Goal: Browse casually

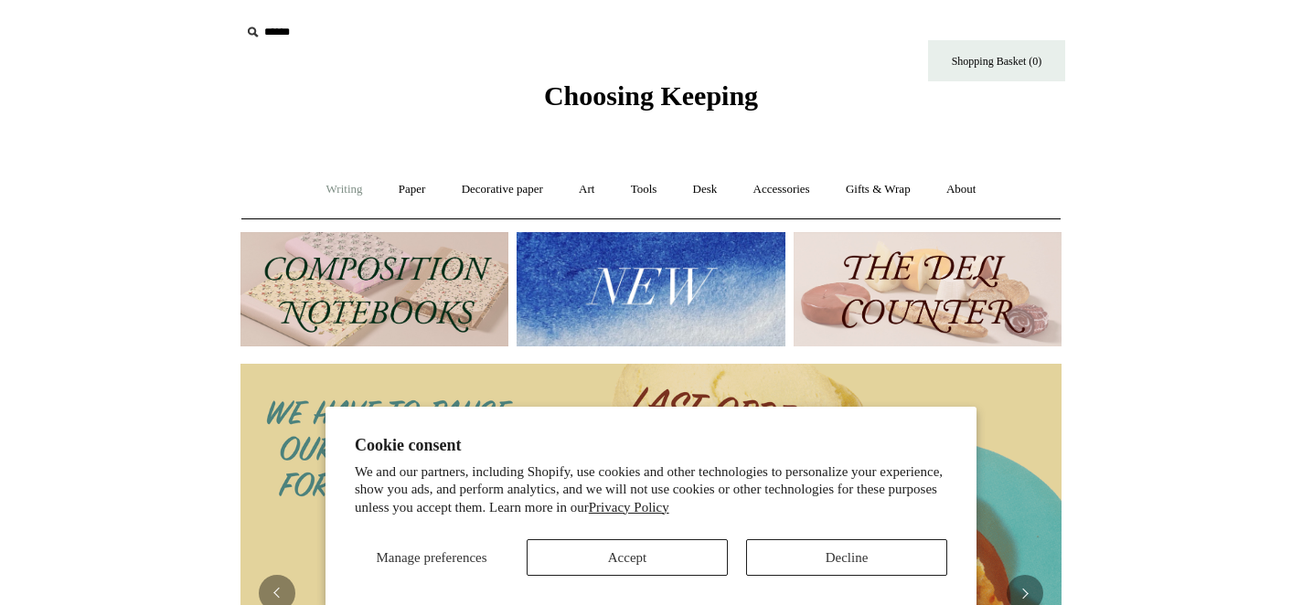
click at [352, 193] on link "Writing +" at bounding box center [344, 189] width 69 height 48
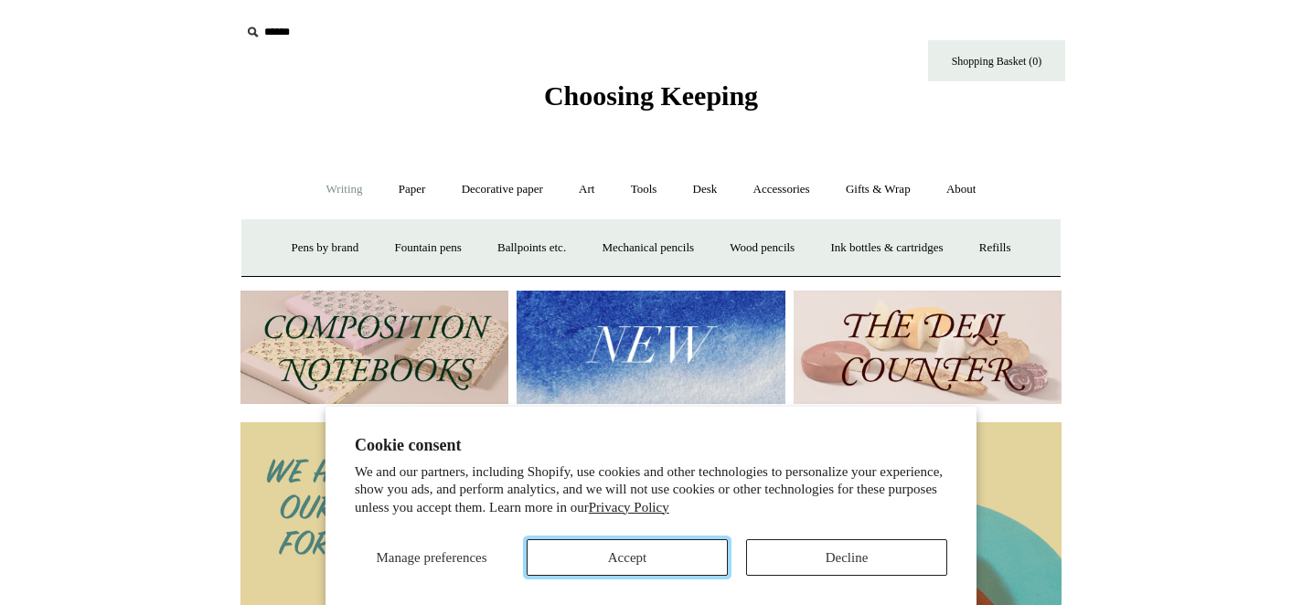
click at [575, 553] on button "Accept" at bounding box center [627, 557] width 201 height 37
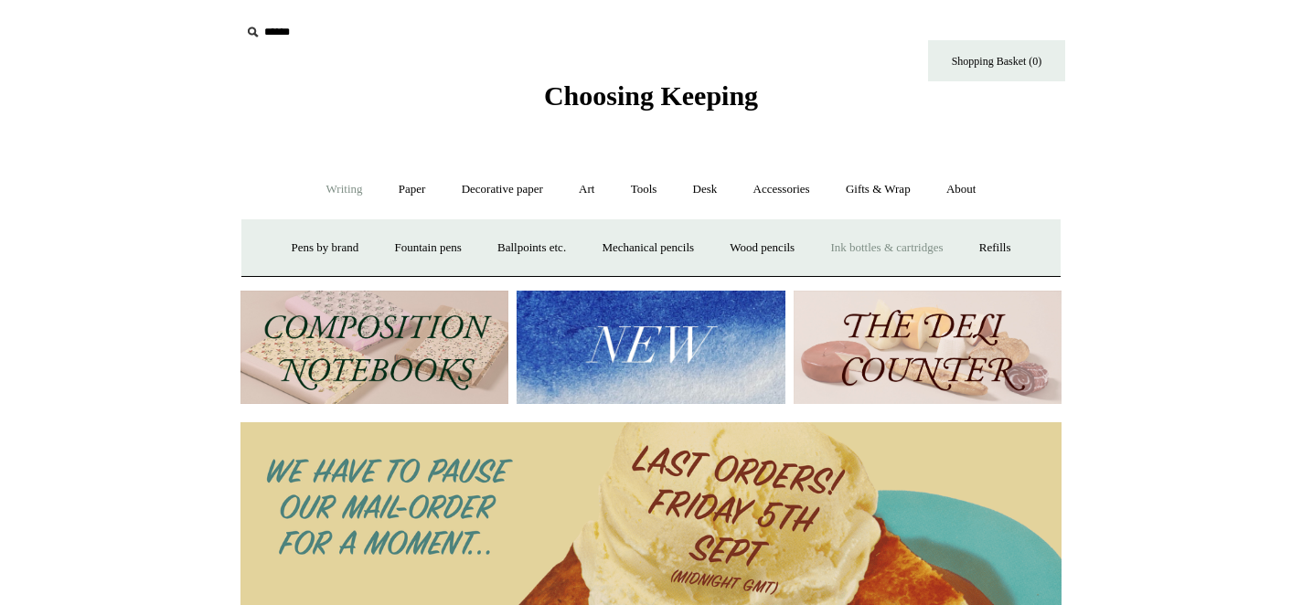
click at [849, 245] on link "Ink bottles & cartridges +" at bounding box center [886, 248] width 145 height 48
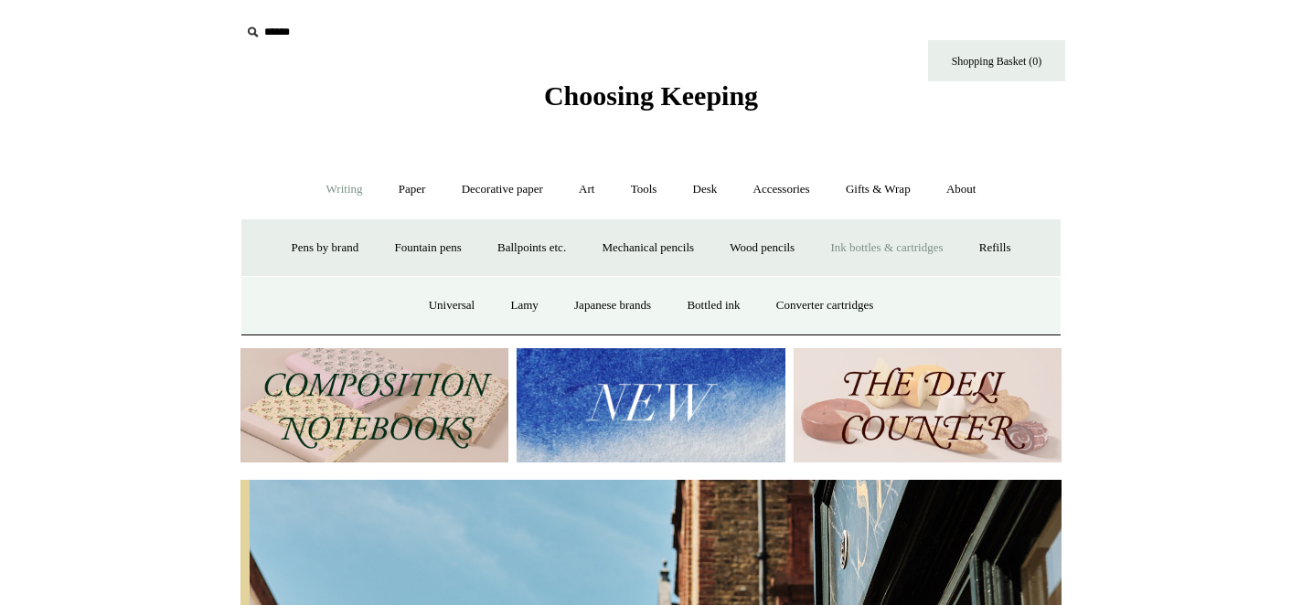
scroll to position [0, 821]
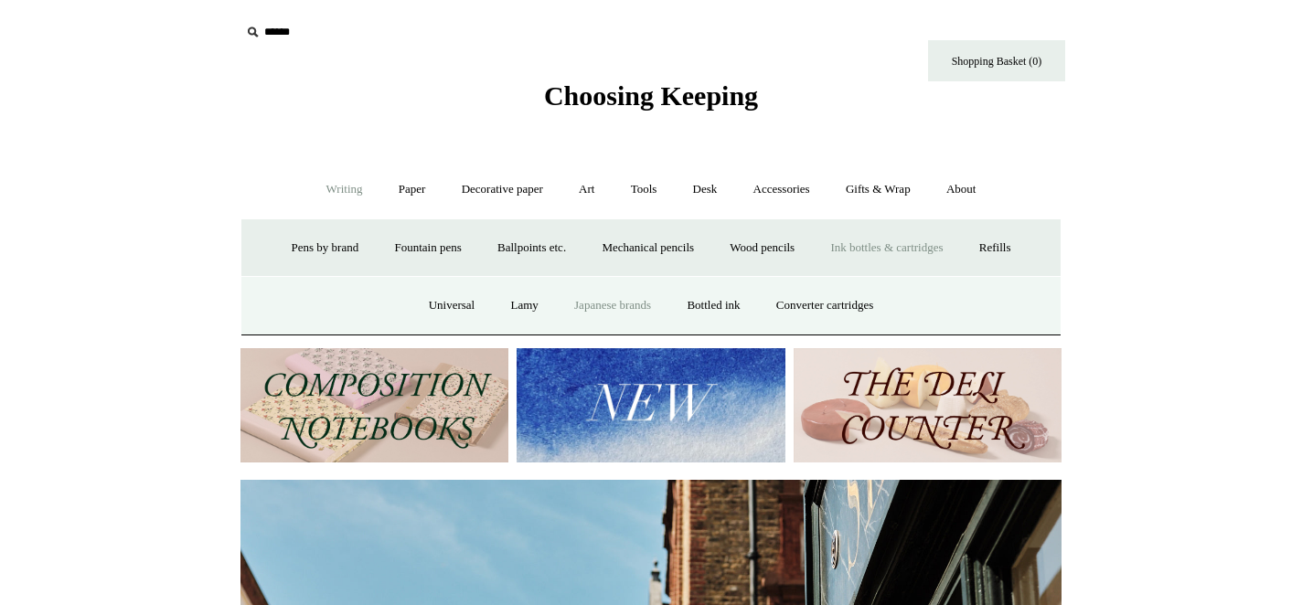
click at [602, 296] on link "Japanese brands" at bounding box center [613, 306] width 110 height 48
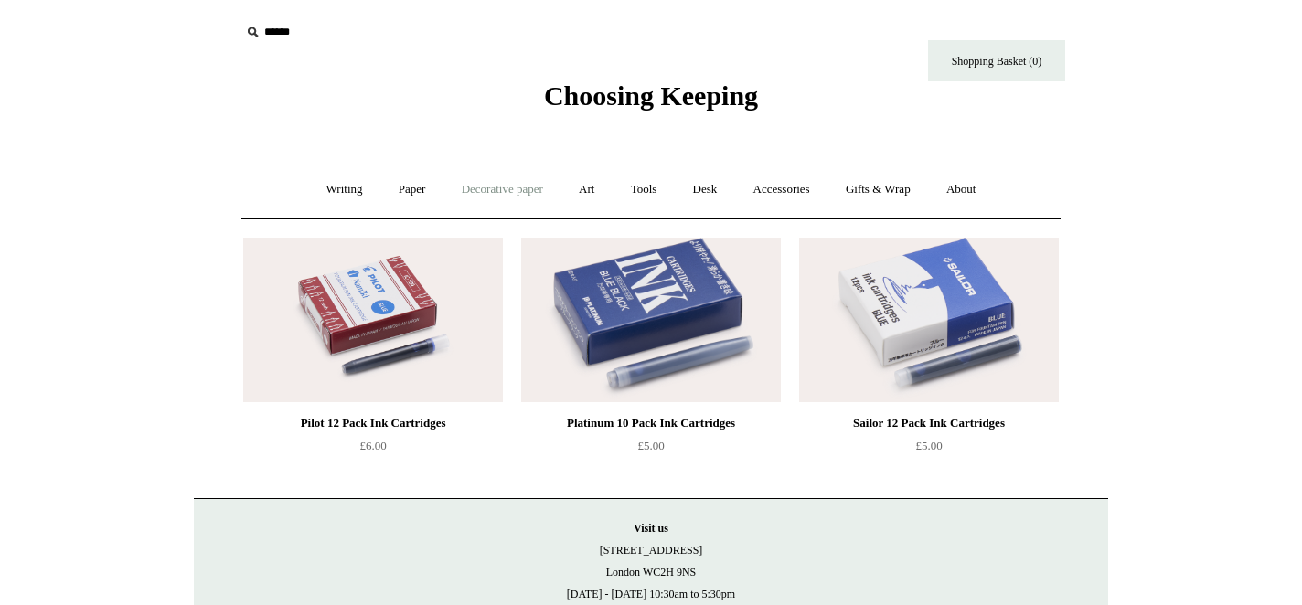
click at [459, 185] on link "Decorative paper +" at bounding box center [502, 189] width 114 height 48
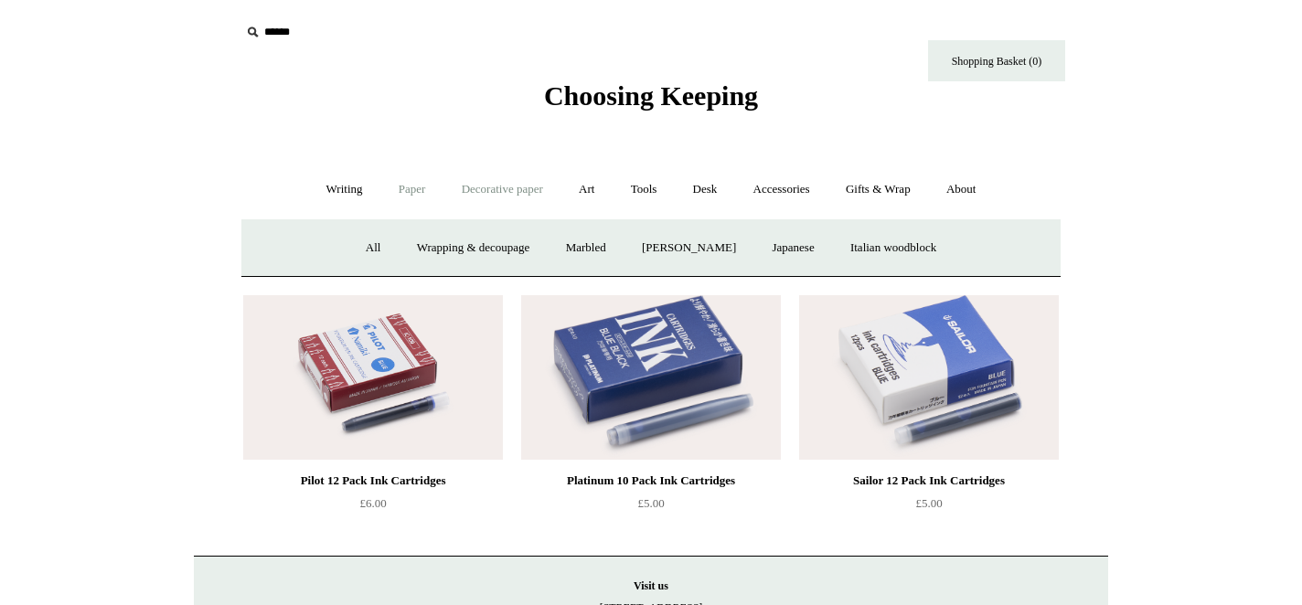
click at [396, 185] on link "Paper +" at bounding box center [412, 189] width 60 height 48
click at [339, 180] on link "Writing +" at bounding box center [344, 189] width 69 height 48
click at [394, 181] on link "Paper +" at bounding box center [412, 189] width 60 height 48
click at [398, 238] on link "Notebooks +" at bounding box center [395, 248] width 84 height 48
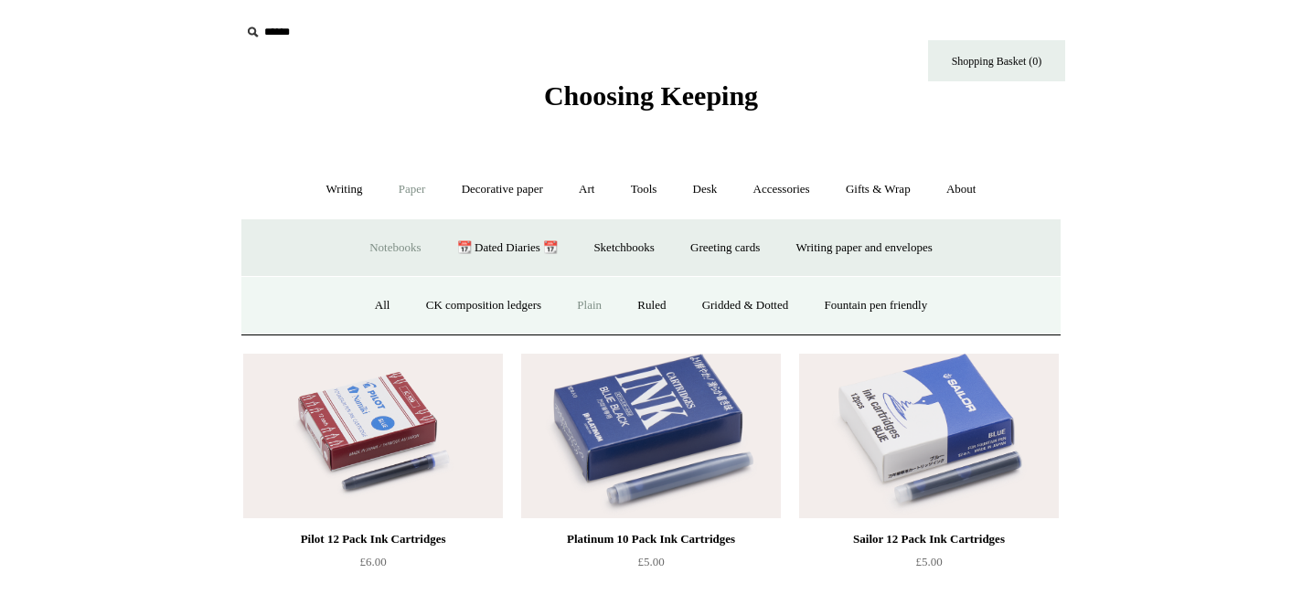
click at [574, 301] on link "Plain" at bounding box center [589, 306] width 58 height 48
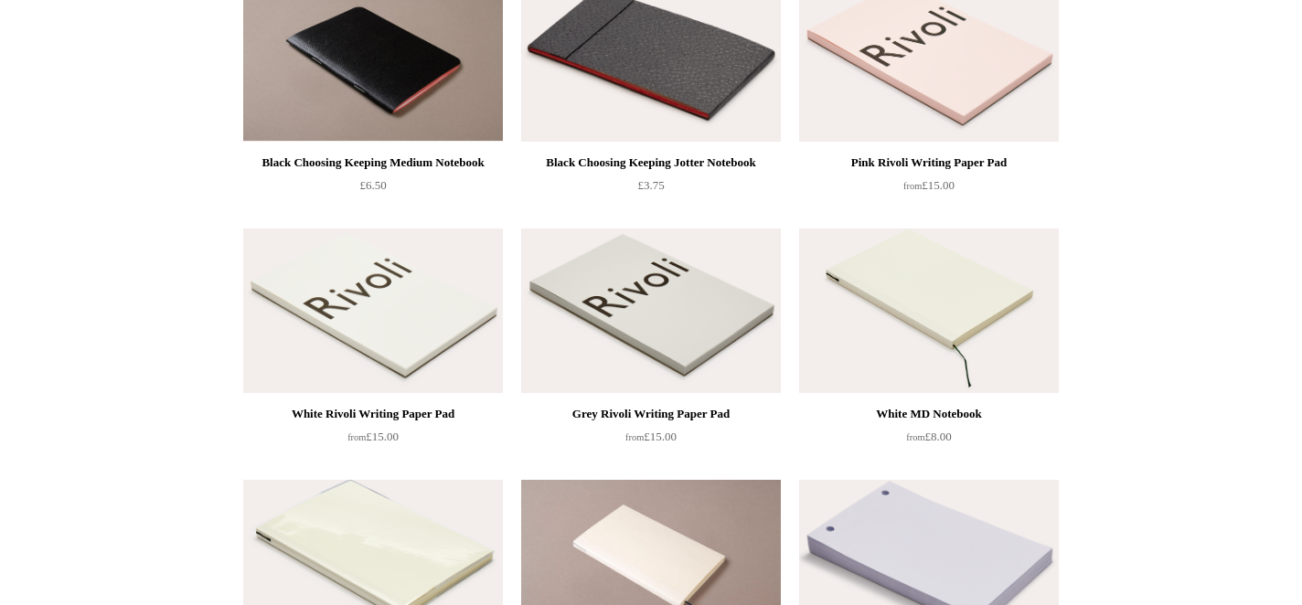
scroll to position [357, 0]
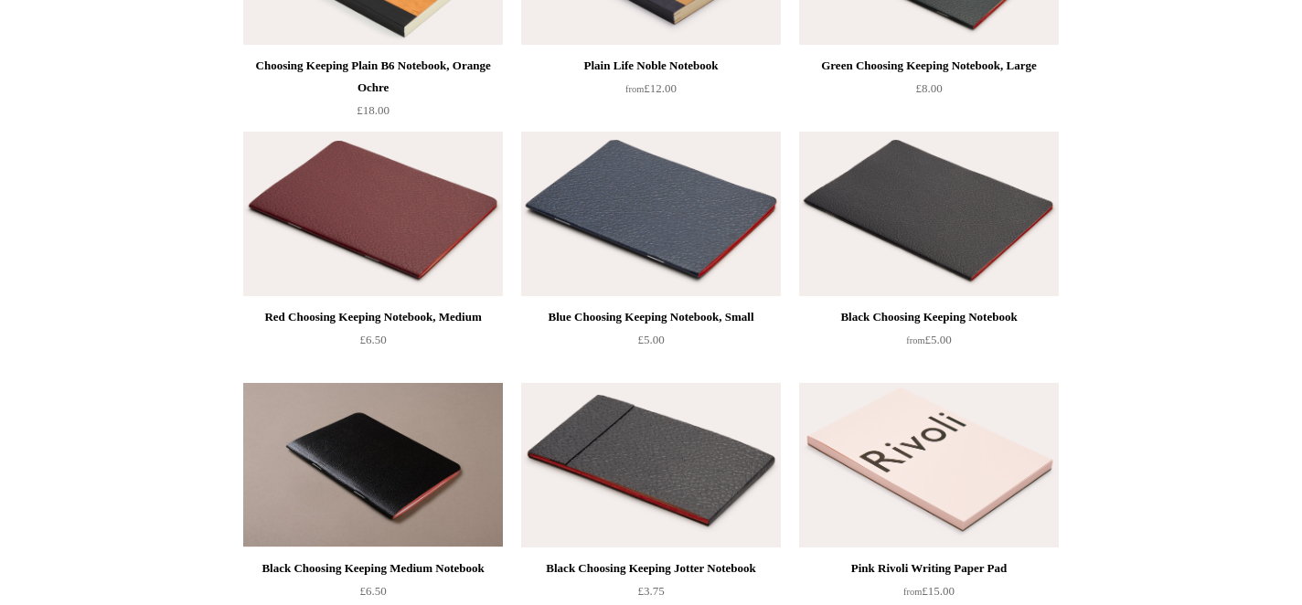
click at [361, 211] on img at bounding box center [373, 214] width 260 height 165
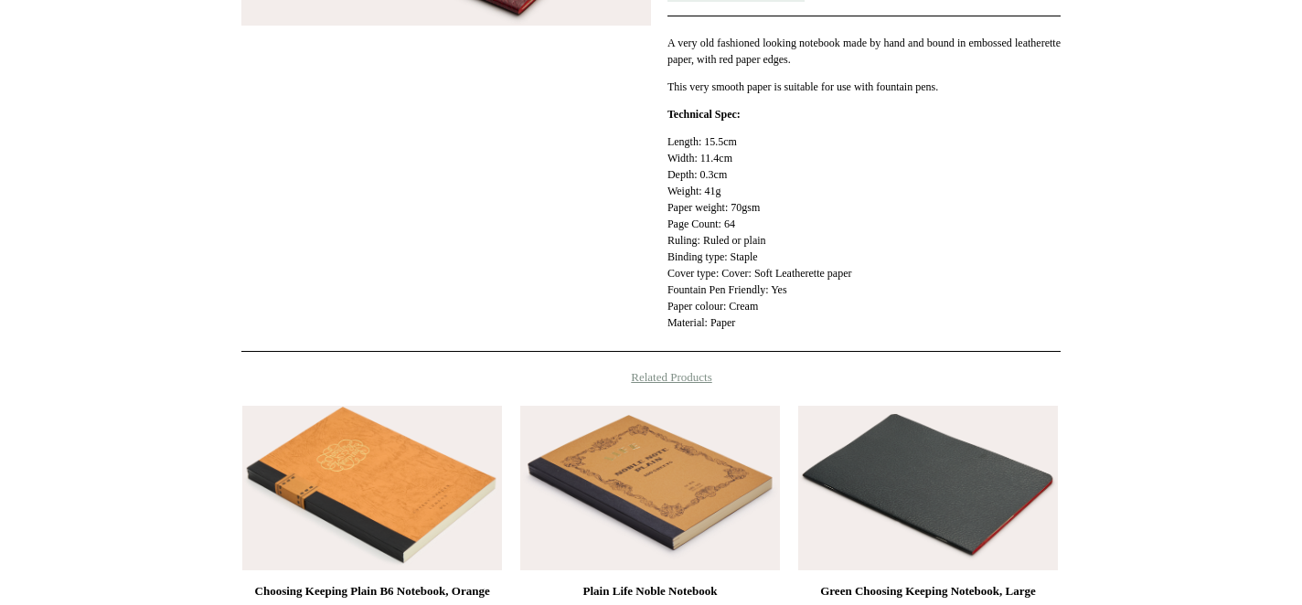
scroll to position [620, 0]
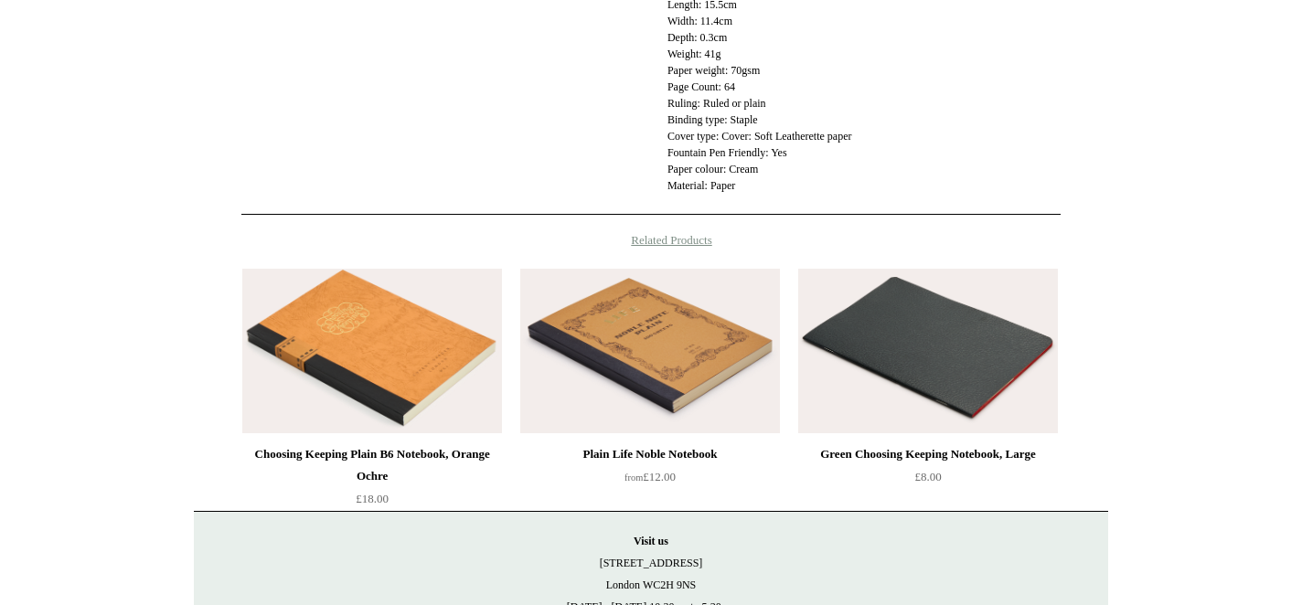
click at [918, 360] on img at bounding box center [928, 351] width 260 height 165
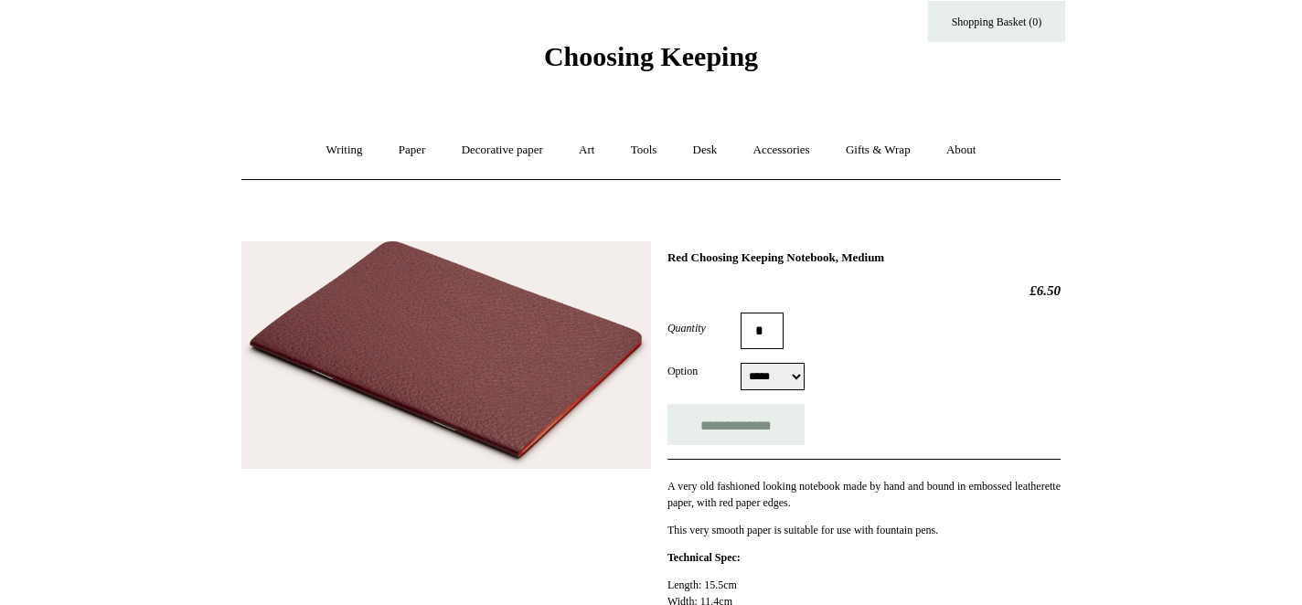
scroll to position [0, 0]
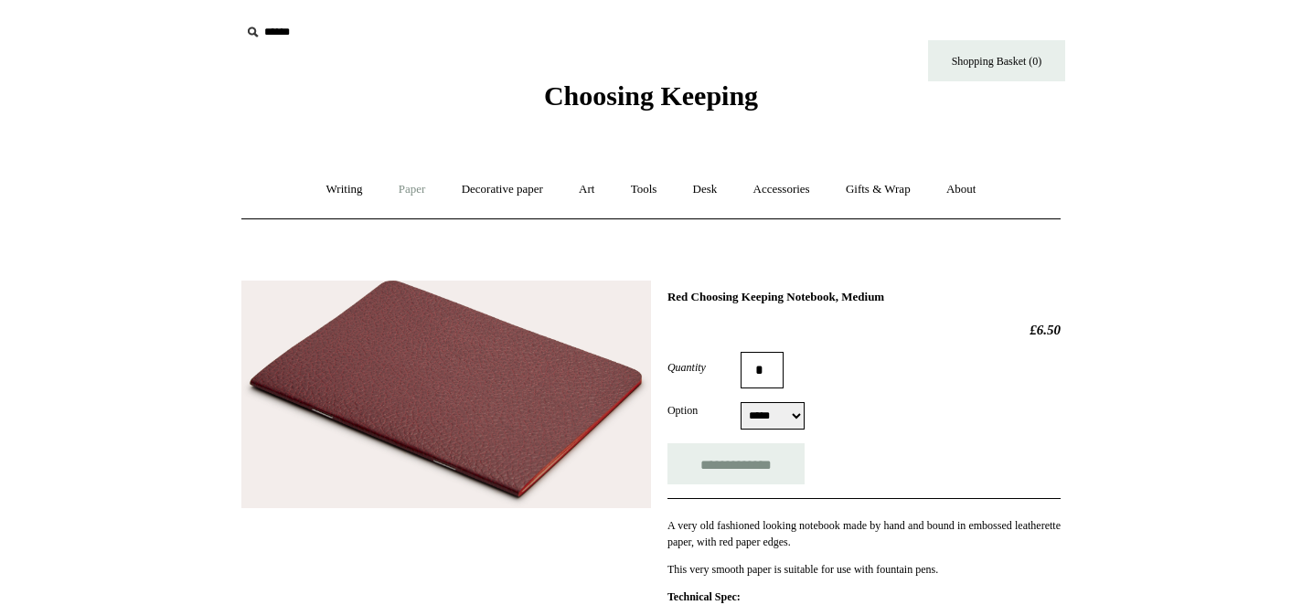
click at [408, 192] on link "Paper +" at bounding box center [412, 189] width 60 height 48
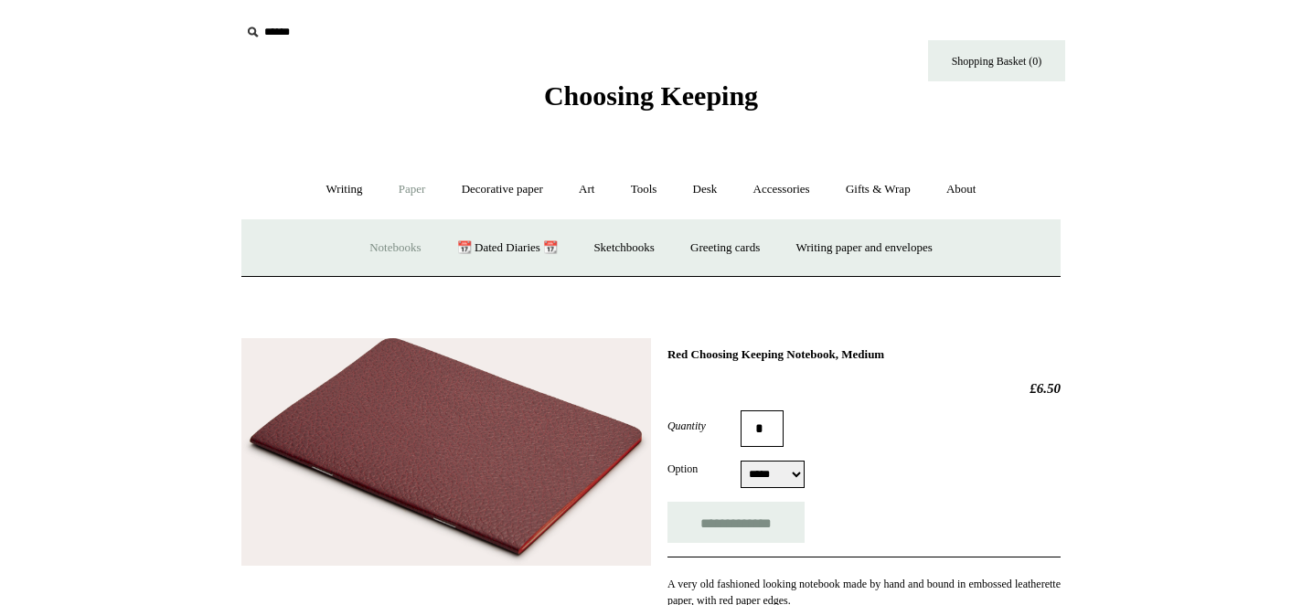
click at [388, 252] on link "Notebooks +" at bounding box center [395, 248] width 84 height 48
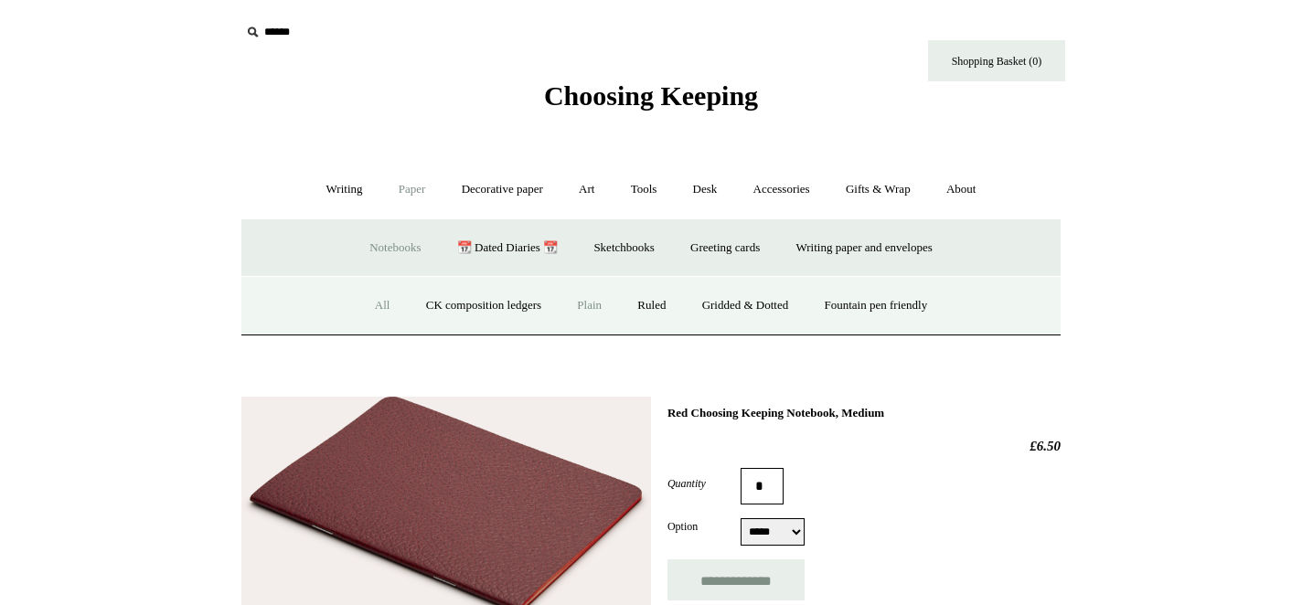
click at [371, 302] on link "All" at bounding box center [382, 306] width 48 height 48
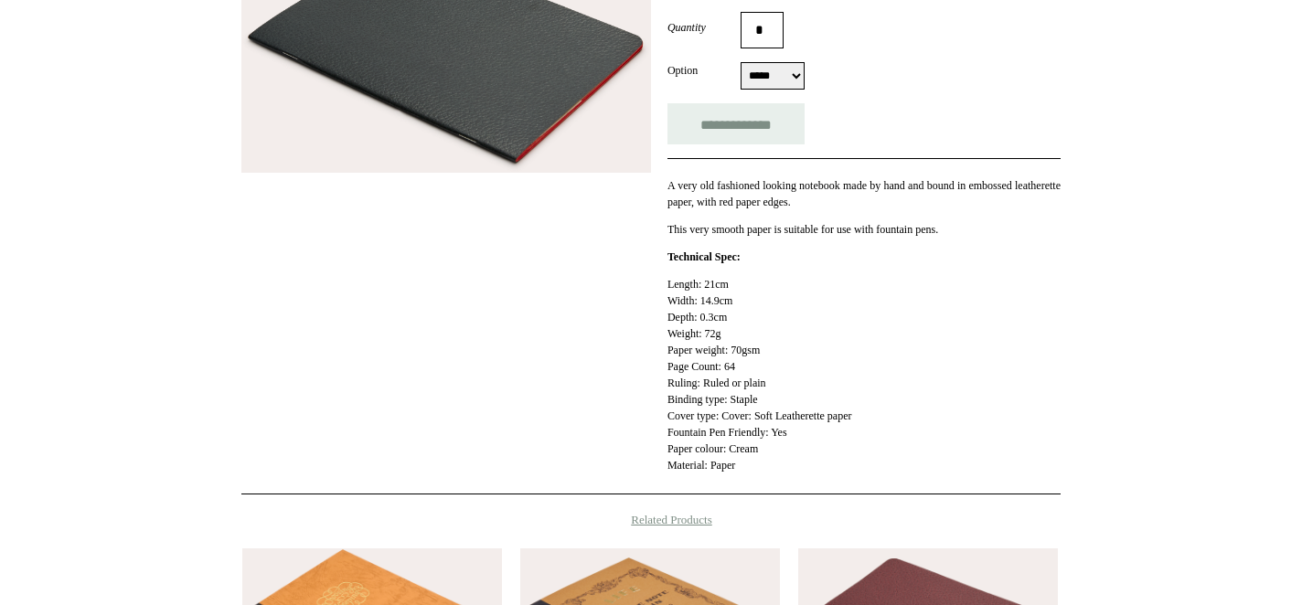
scroll to position [170, 0]
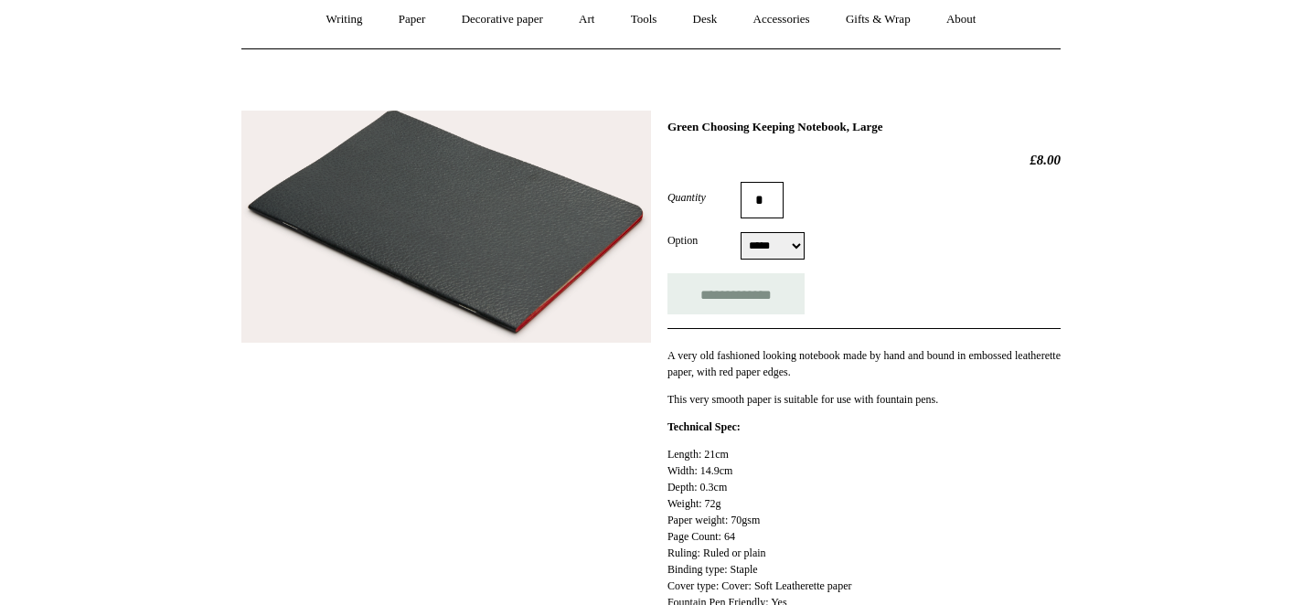
click at [478, 201] on img at bounding box center [446, 227] width 410 height 232
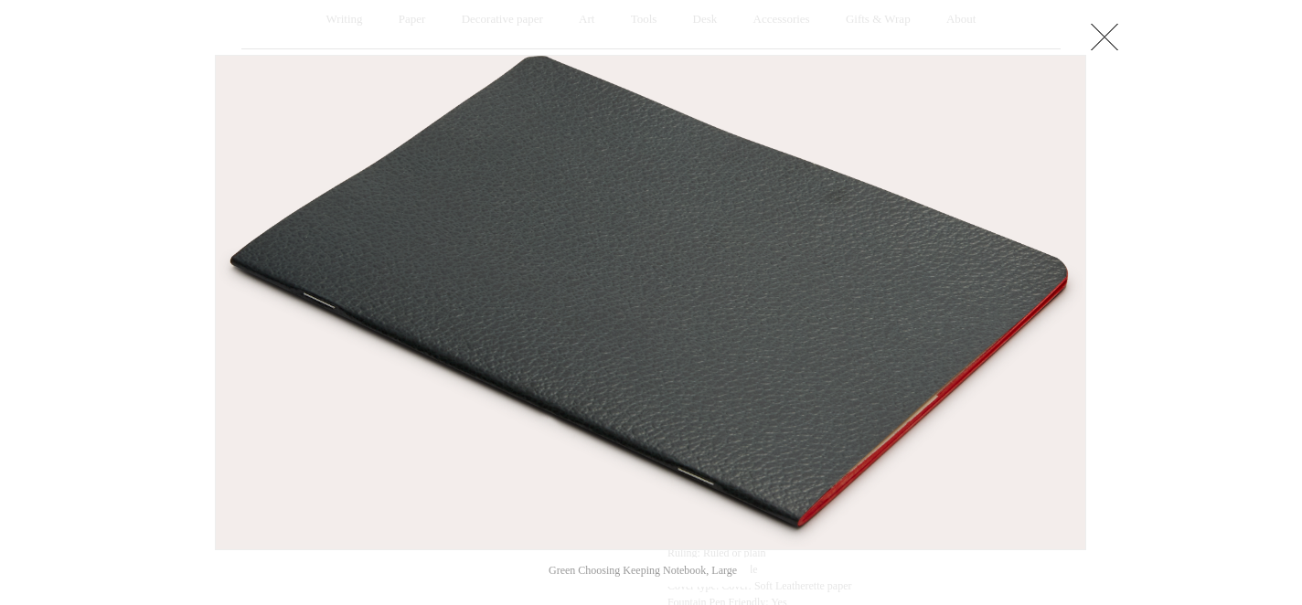
click at [176, 159] on div at bounding box center [651, 539] width 1302 height 1419
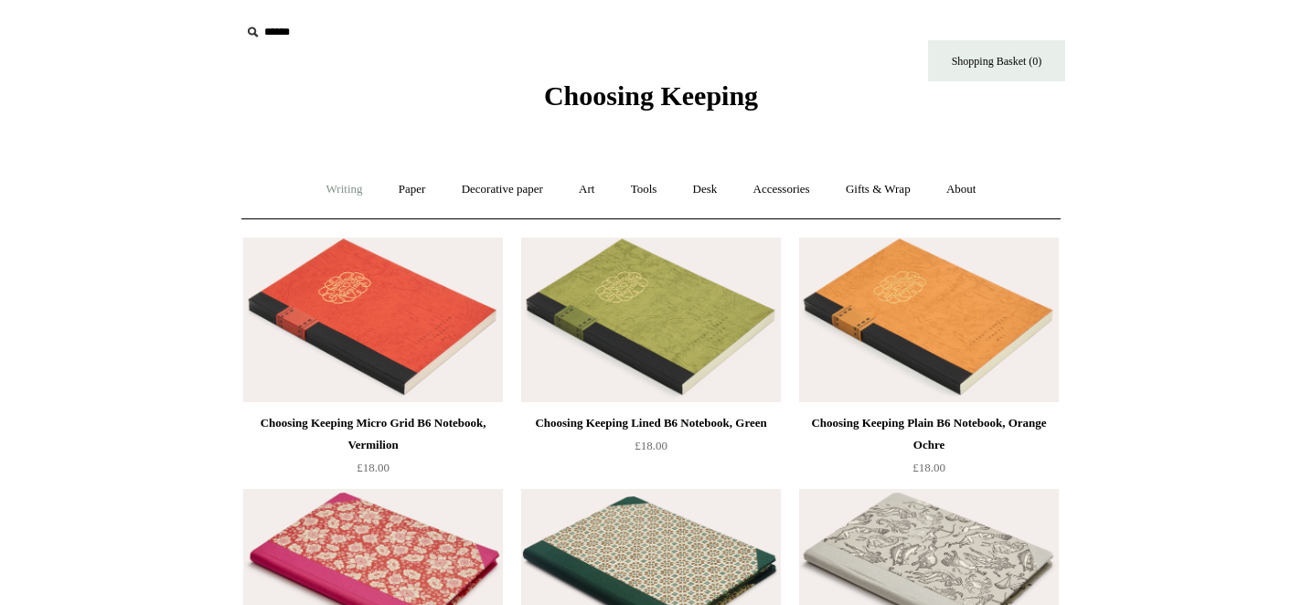
click at [325, 197] on link "Writing +" at bounding box center [344, 189] width 69 height 48
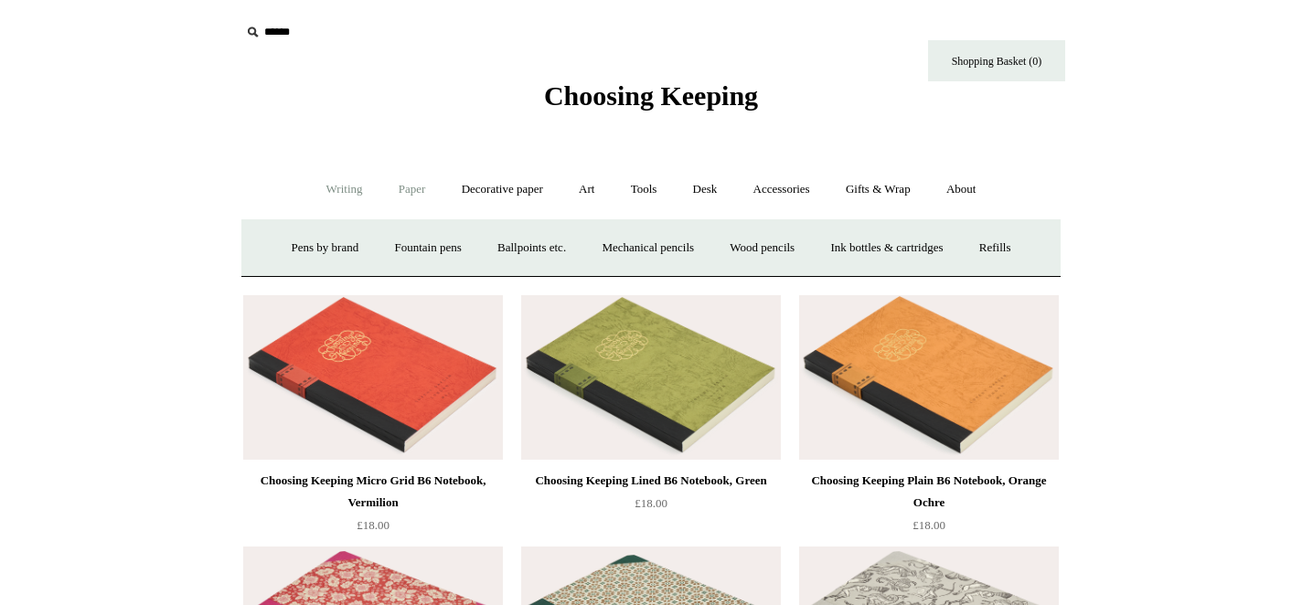
click at [382, 191] on link "Paper +" at bounding box center [412, 189] width 60 height 48
click at [378, 247] on link "Notebooks +" at bounding box center [395, 248] width 84 height 48
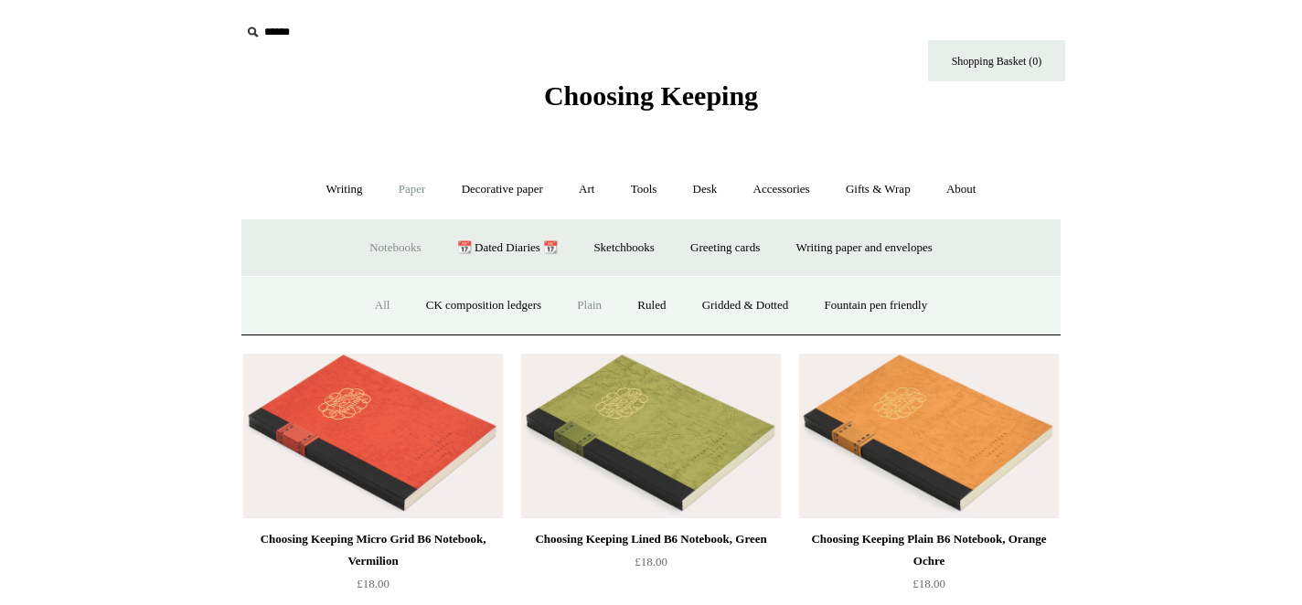
click at [565, 303] on link "Plain" at bounding box center [589, 306] width 58 height 48
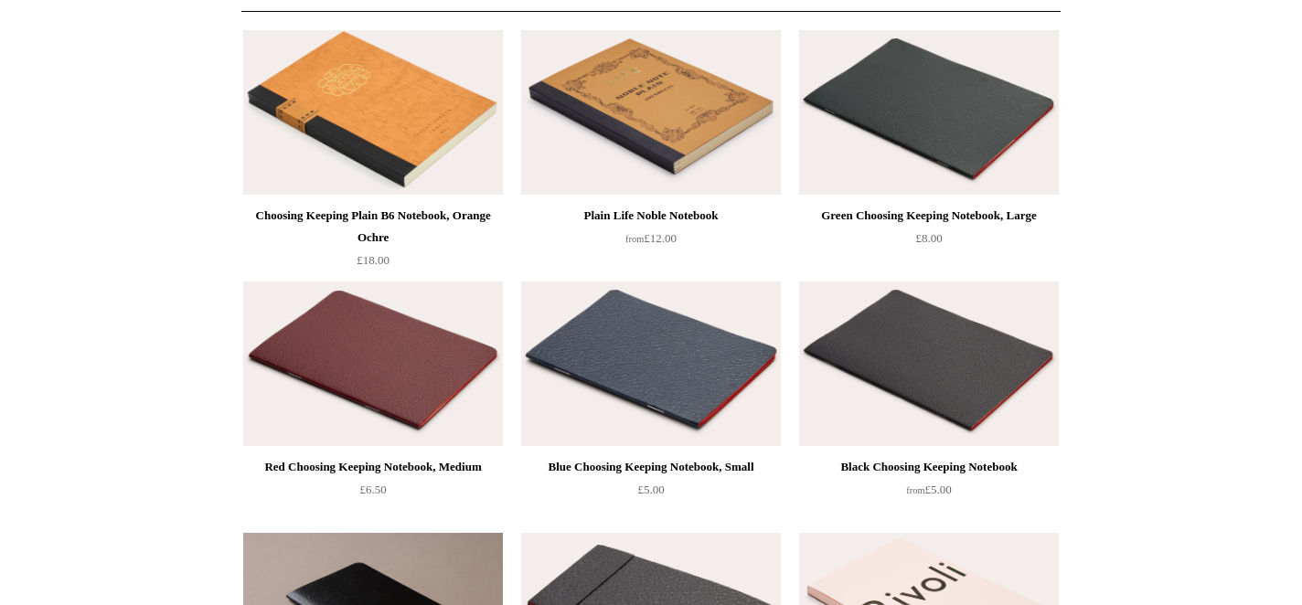
scroll to position [203, 0]
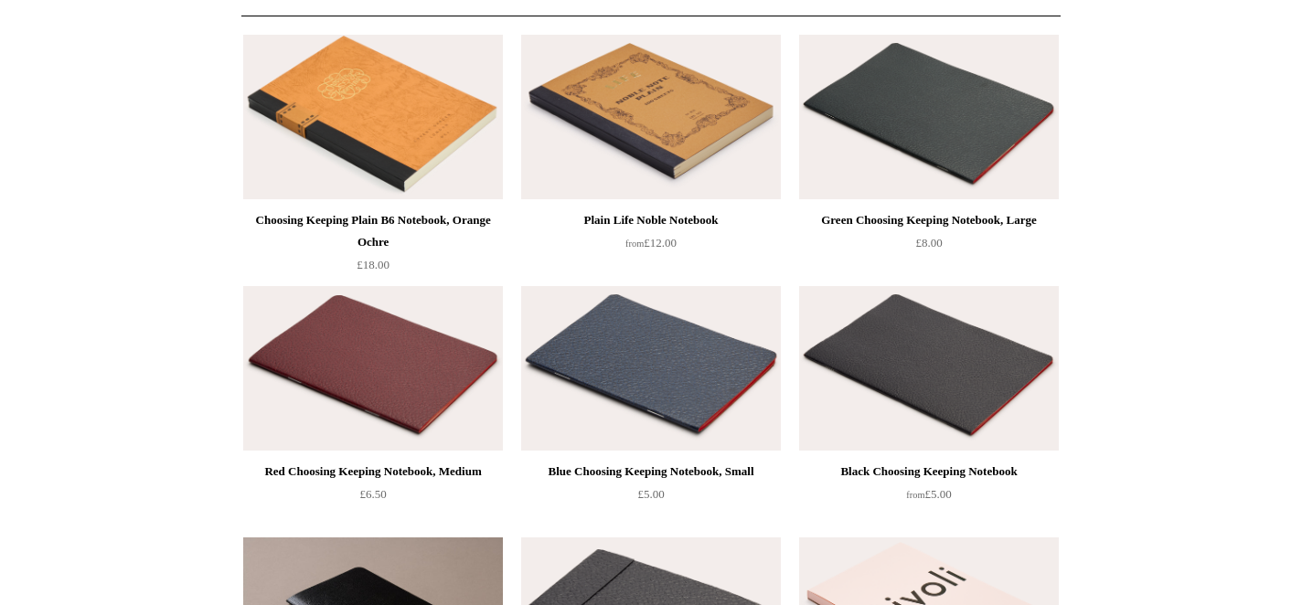
click at [441, 359] on img at bounding box center [373, 368] width 260 height 165
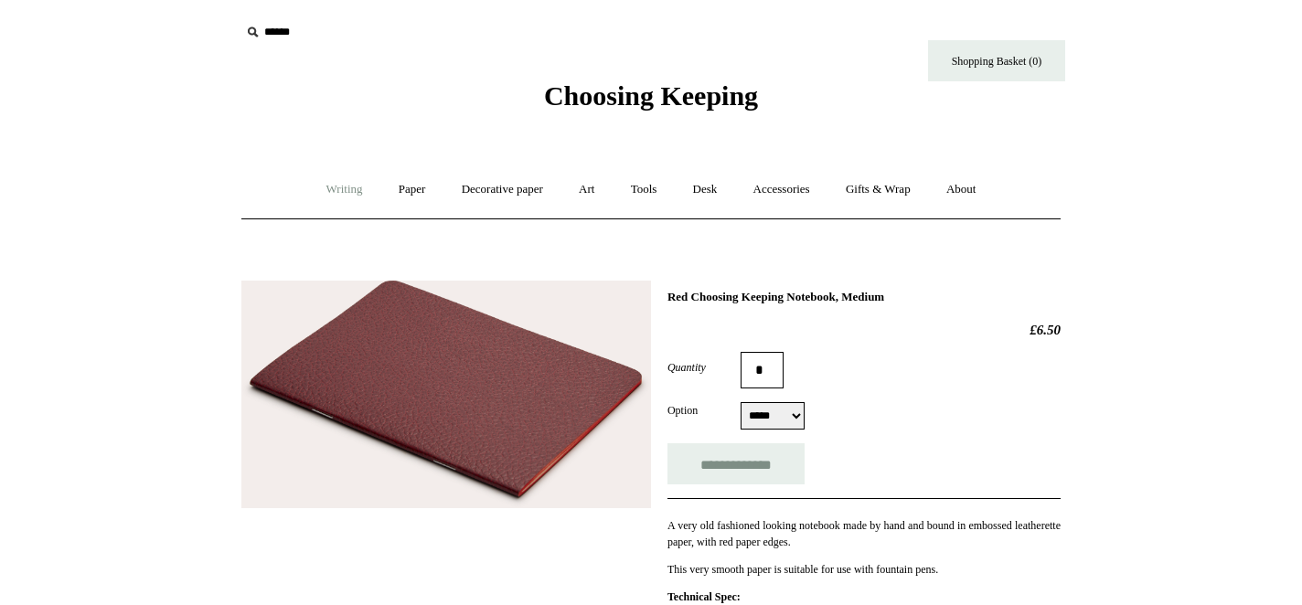
click at [314, 186] on link "Writing +" at bounding box center [344, 189] width 69 height 48
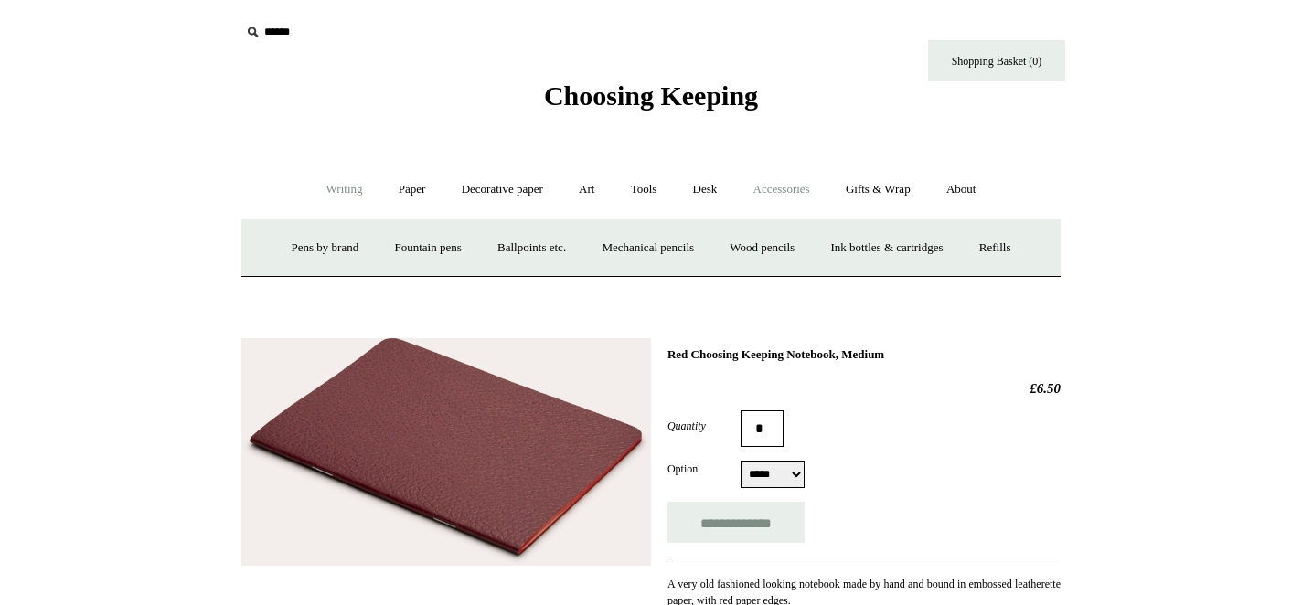
click at [770, 191] on link "Accessories +" at bounding box center [782, 189] width 90 height 48
click at [881, 257] on link "Food Candles" at bounding box center [875, 248] width 99 height 48
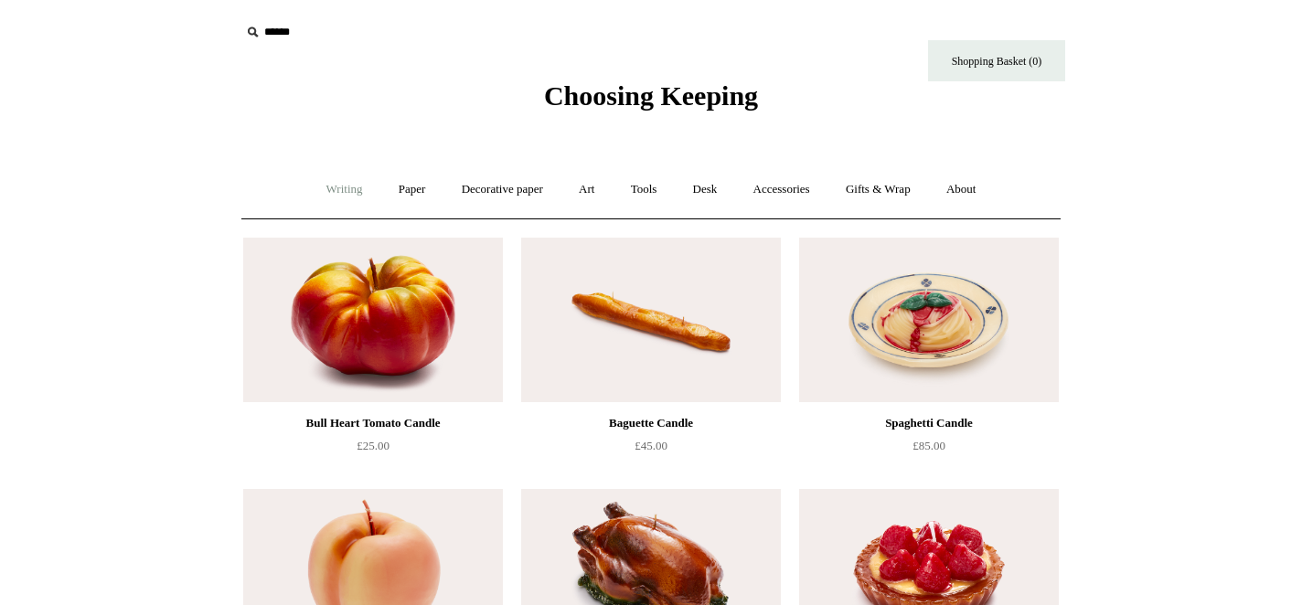
click at [334, 185] on link "Writing +" at bounding box center [344, 189] width 69 height 48
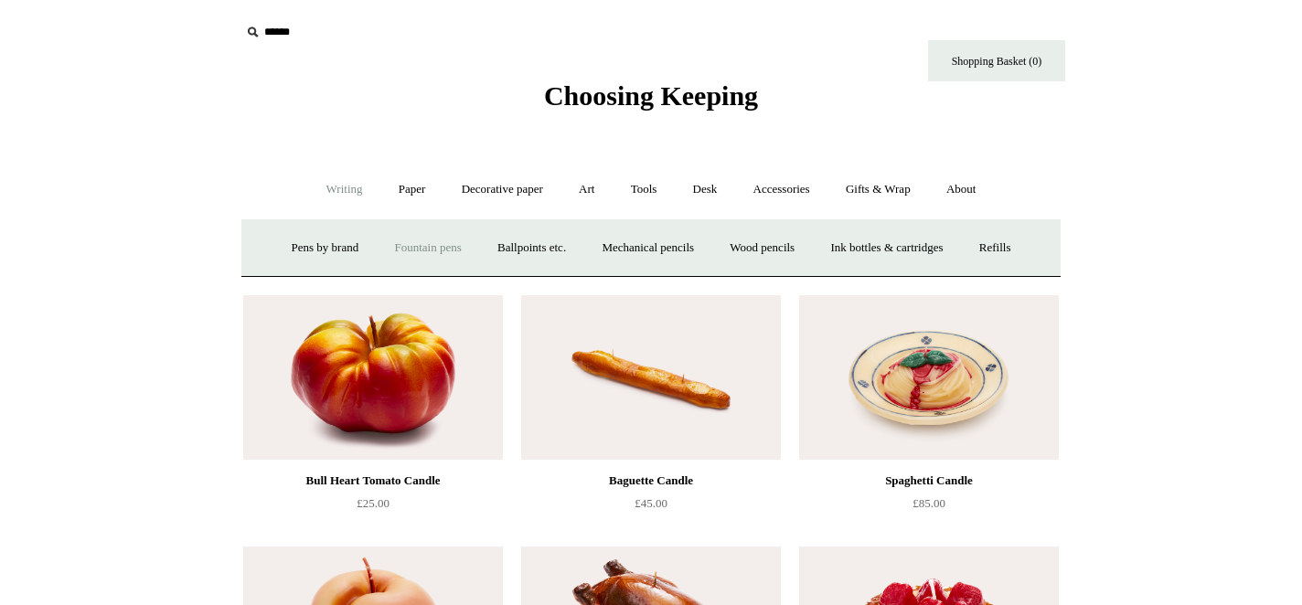
click at [383, 239] on link "Fountain pens +" at bounding box center [428, 248] width 100 height 48
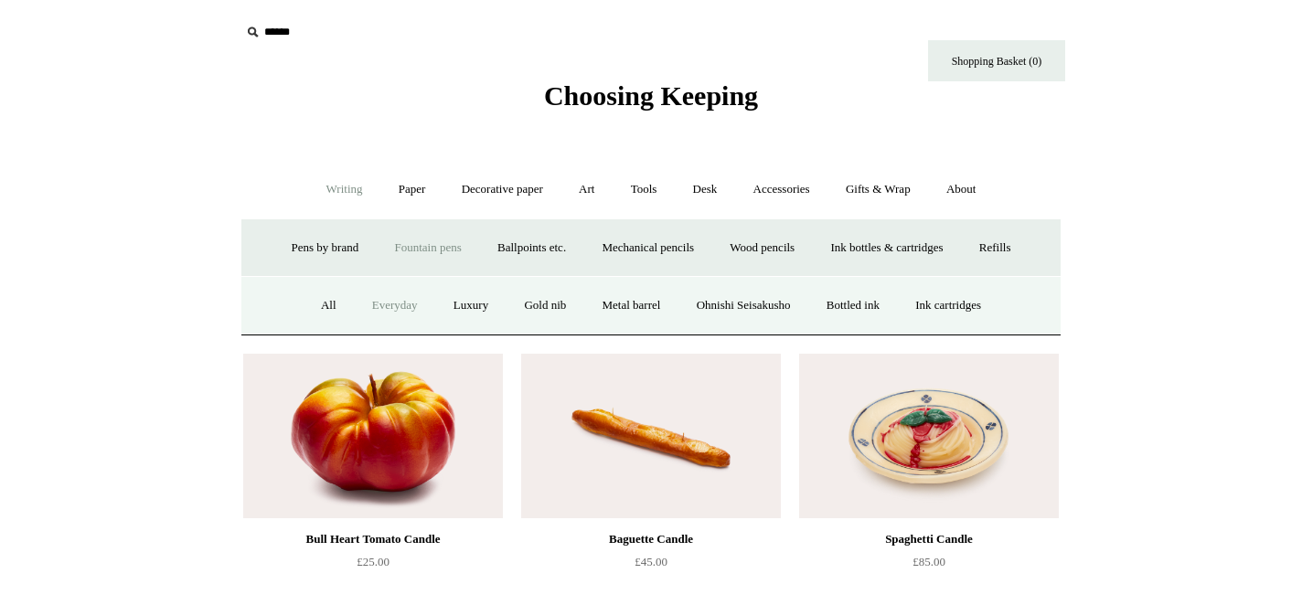
click at [375, 302] on link "Everyday" at bounding box center [395, 306] width 79 height 48
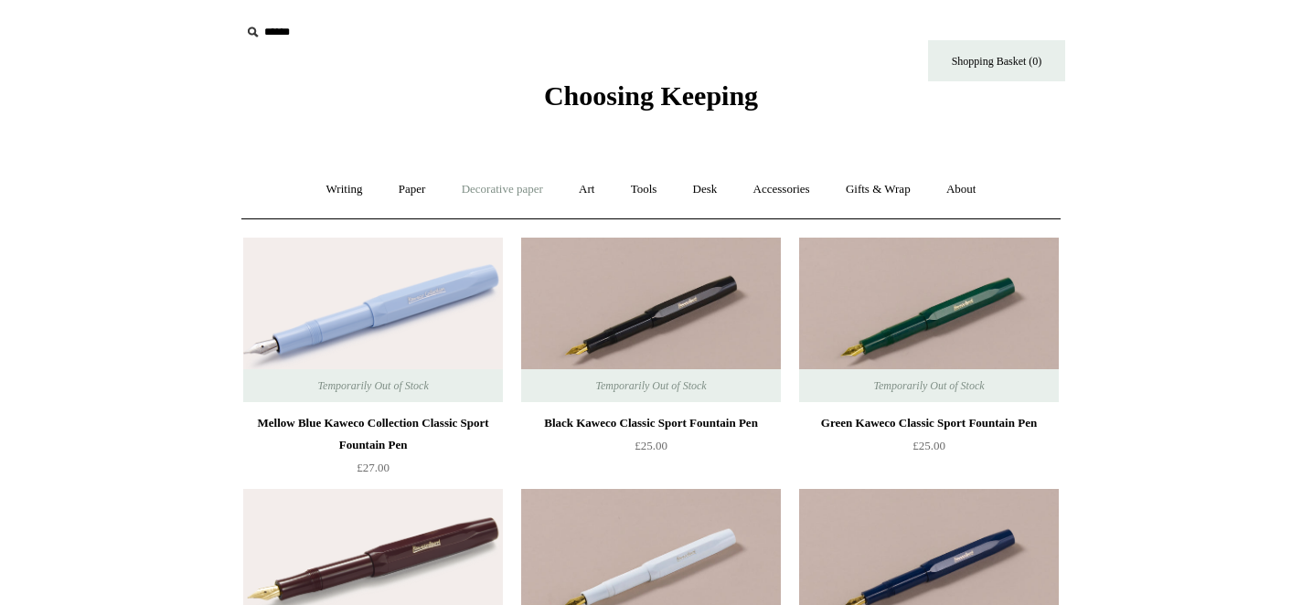
click at [456, 197] on link "Decorative paper +" at bounding box center [502, 189] width 114 height 48
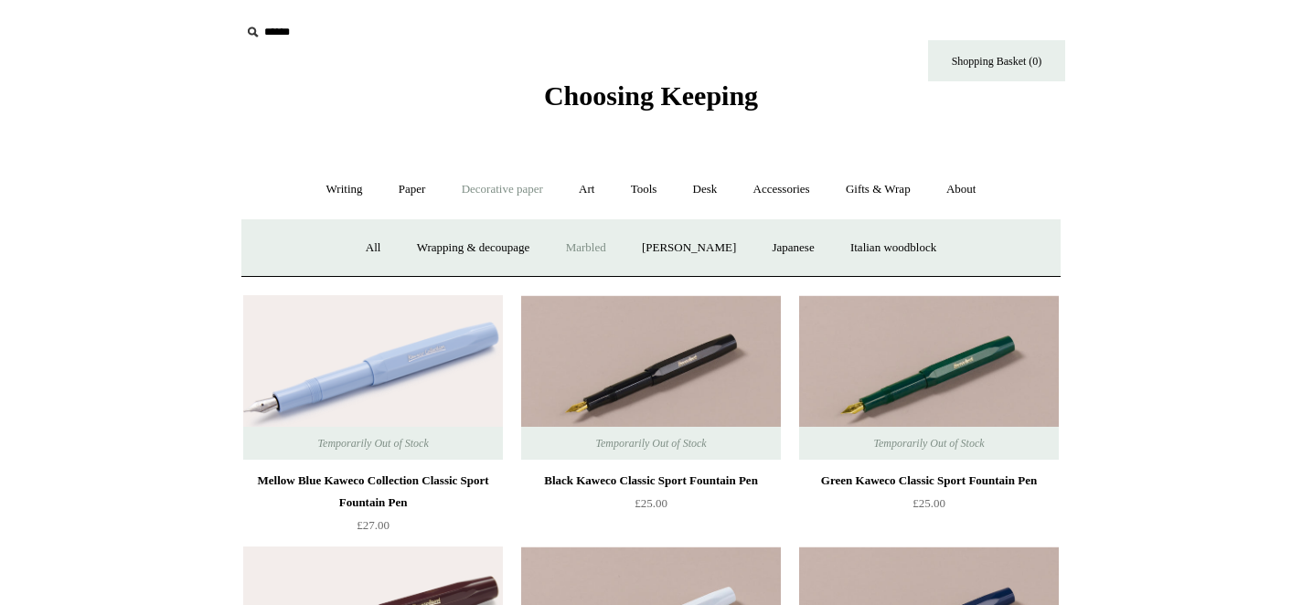
click at [561, 249] on link "Marbled" at bounding box center [585, 248] width 73 height 48
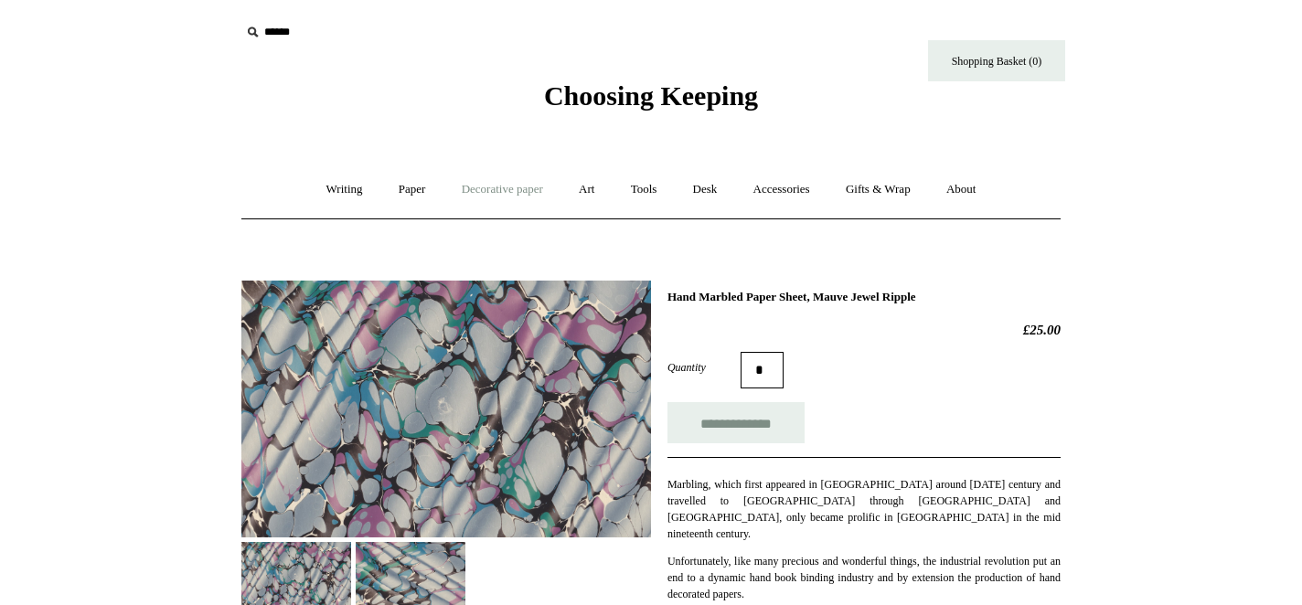
click at [534, 192] on link "Decorative paper +" at bounding box center [502, 189] width 114 height 48
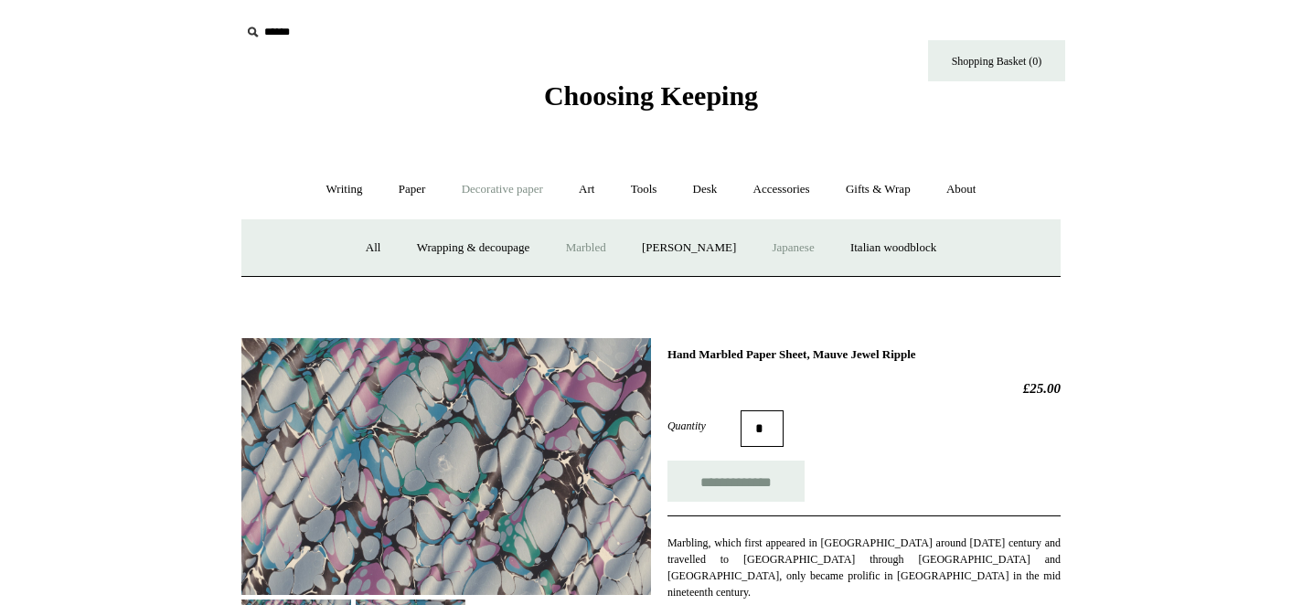
click at [804, 239] on link "Japanese" at bounding box center [792, 248] width 75 height 48
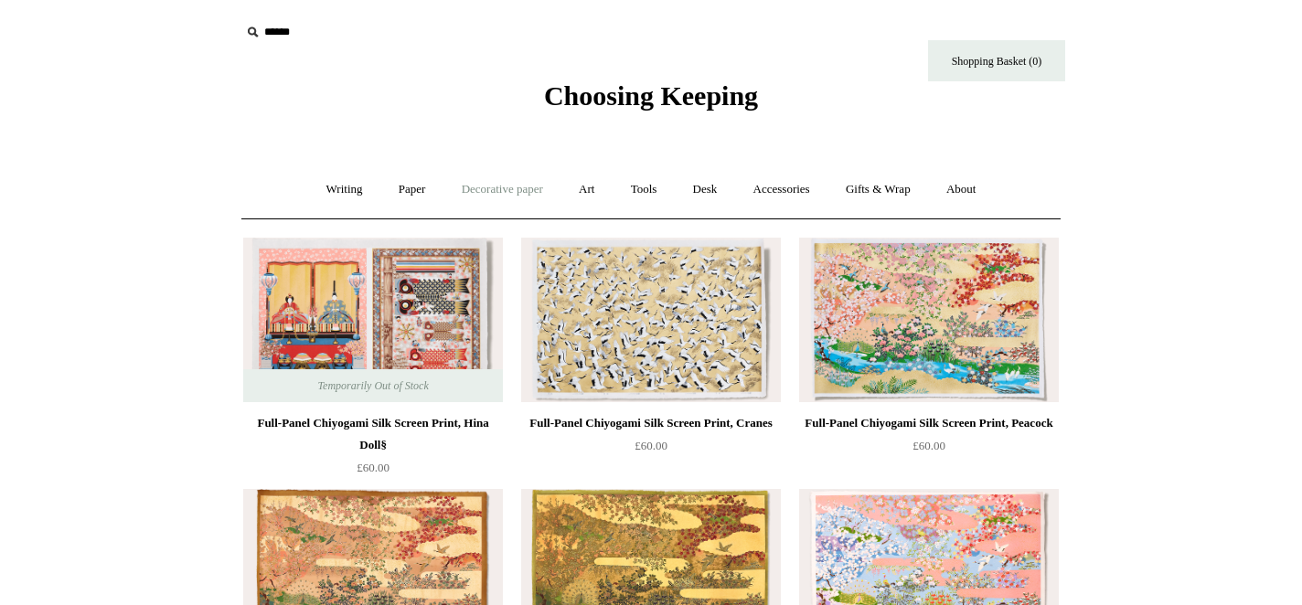
click at [513, 195] on link "Decorative paper +" at bounding box center [502, 189] width 114 height 48
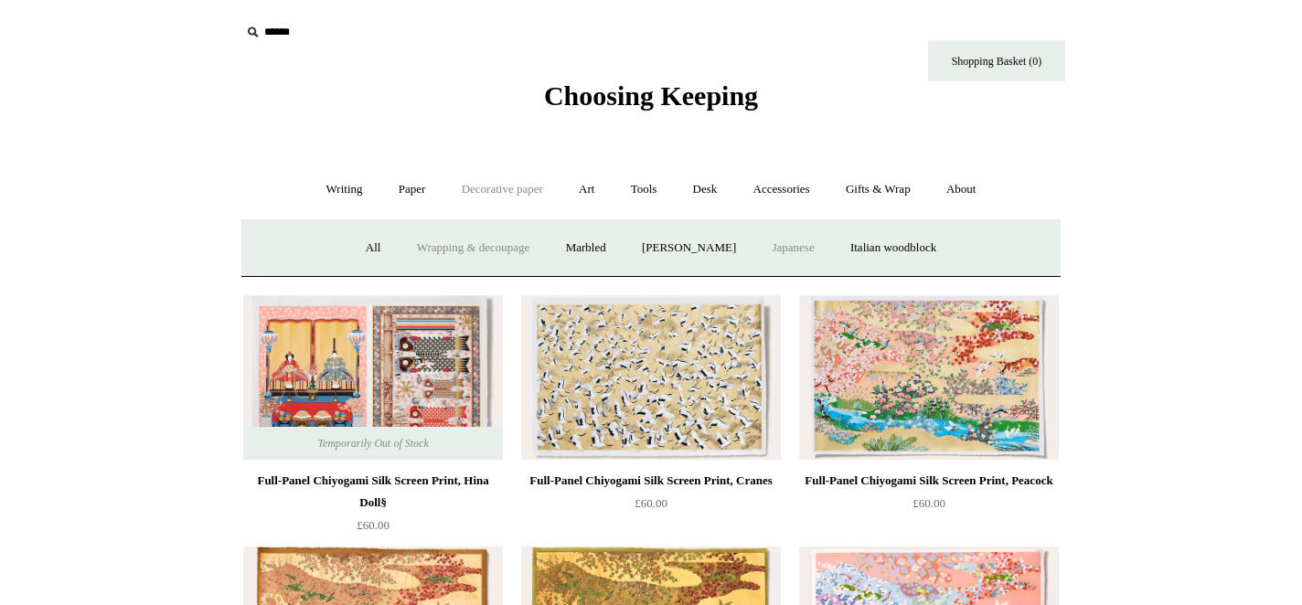
click at [527, 239] on link "Wrapping & decoupage" at bounding box center [473, 248] width 146 height 48
